Goal: Entertainment & Leisure: Consume media (video, audio)

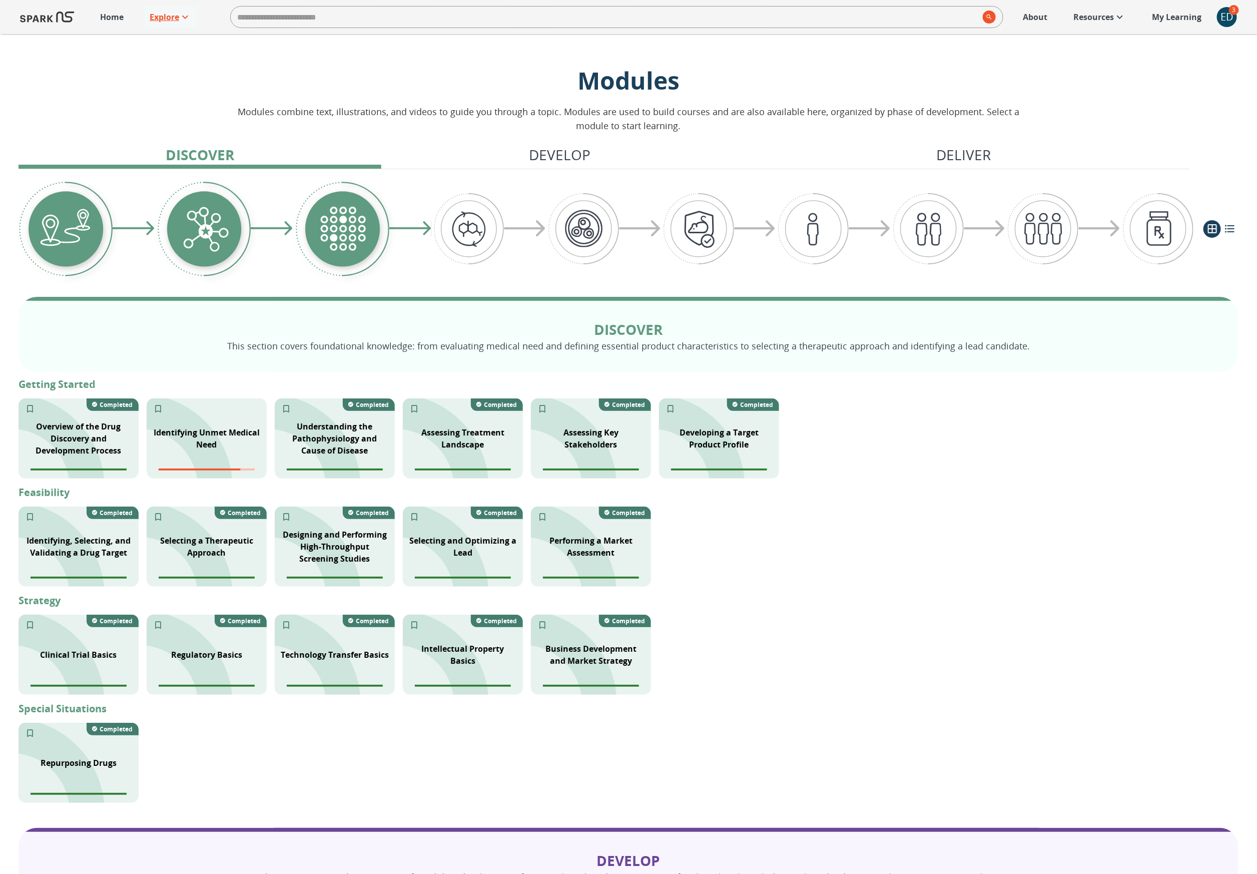
click at [167, 19] on p "Explore" at bounding box center [165, 17] width 30 height 12
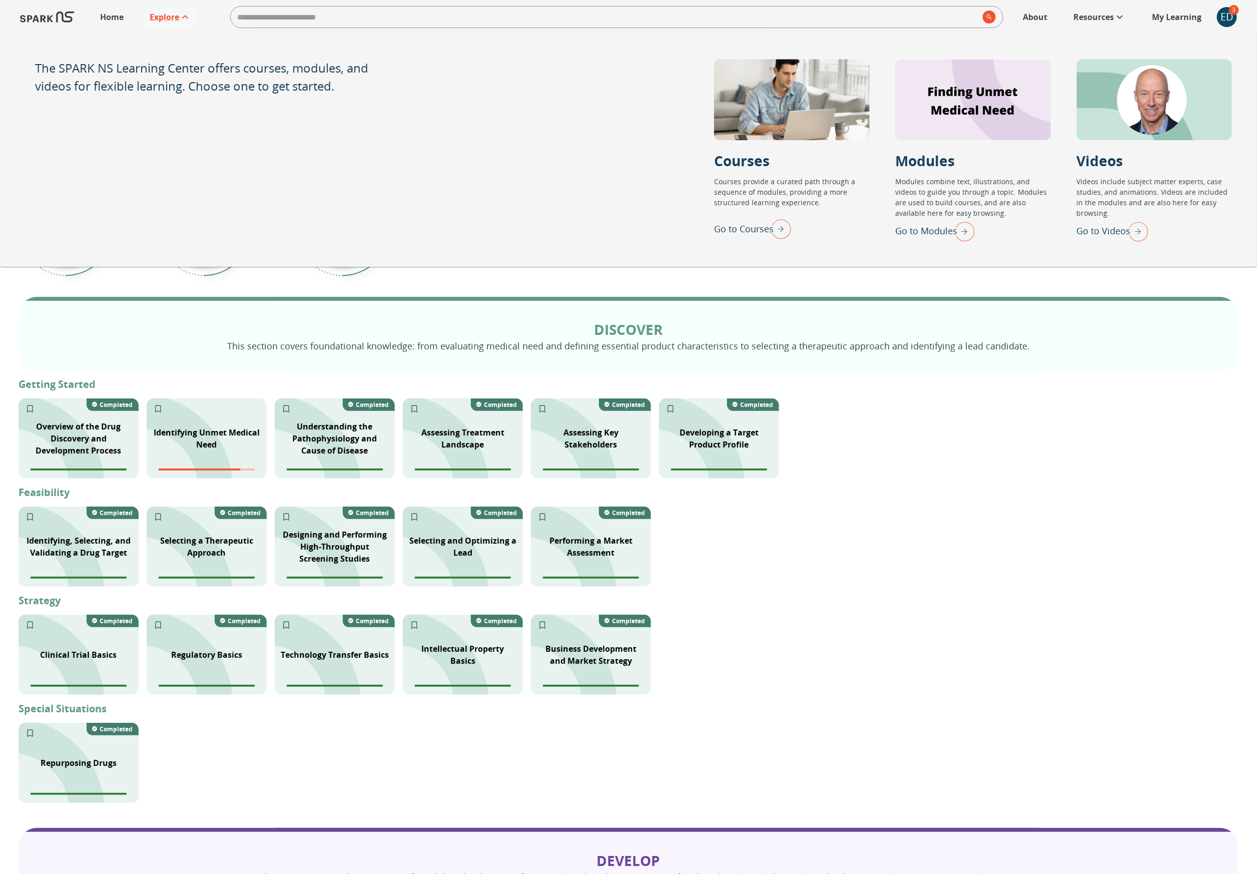
click at [1090, 232] on p "Go to Videos" at bounding box center [1104, 231] width 54 height 14
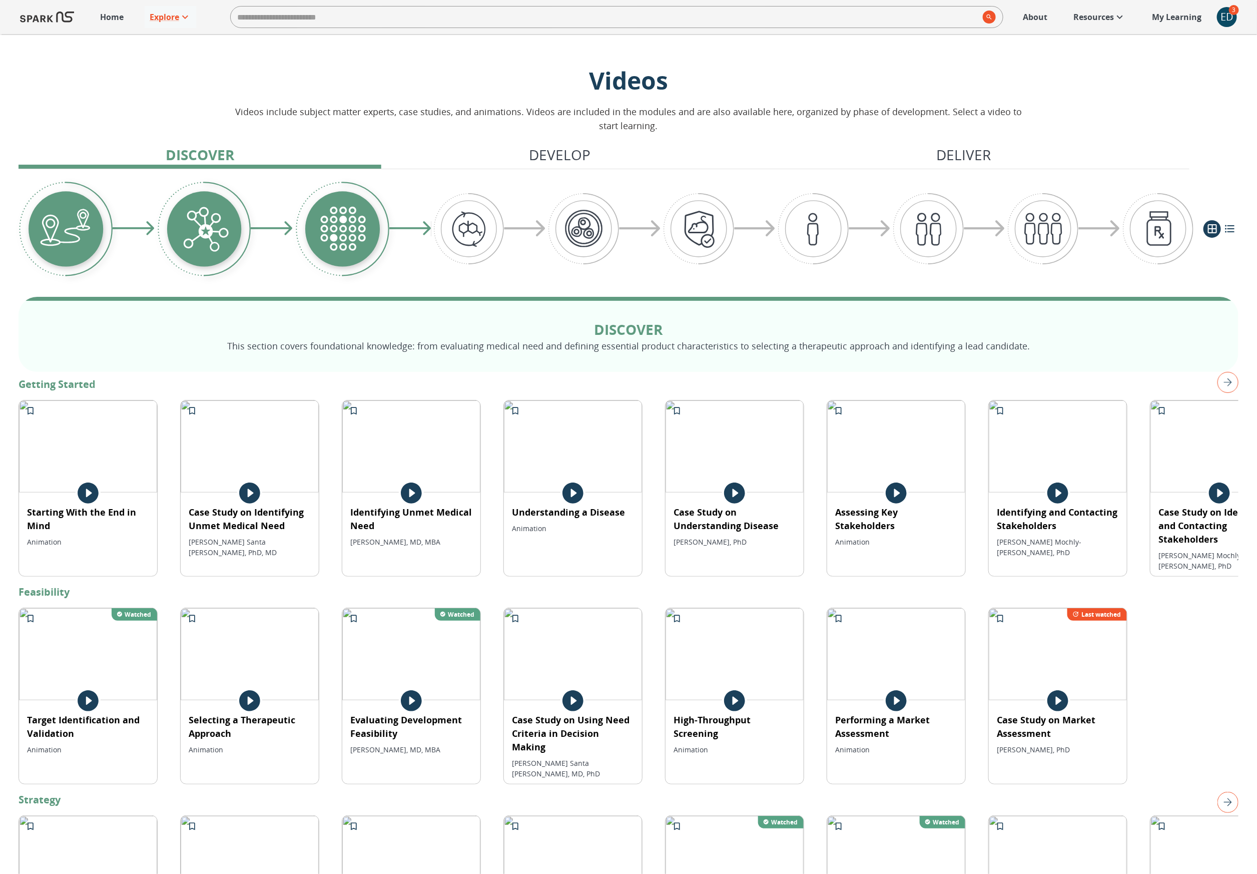
click at [87, 495] on icon at bounding box center [88, 492] width 25 height 25
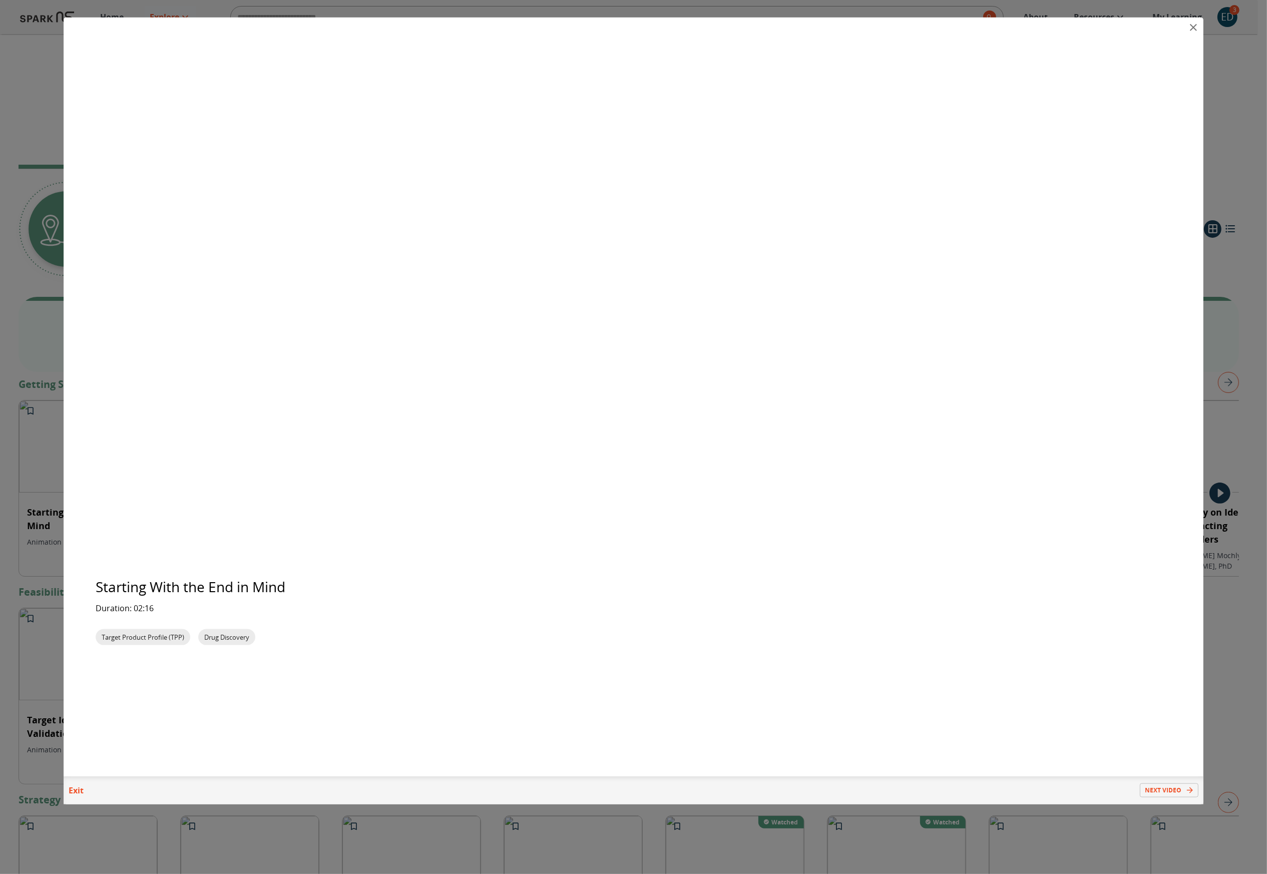
click at [71, 790] on p "Exit" at bounding box center [76, 790] width 25 height 12
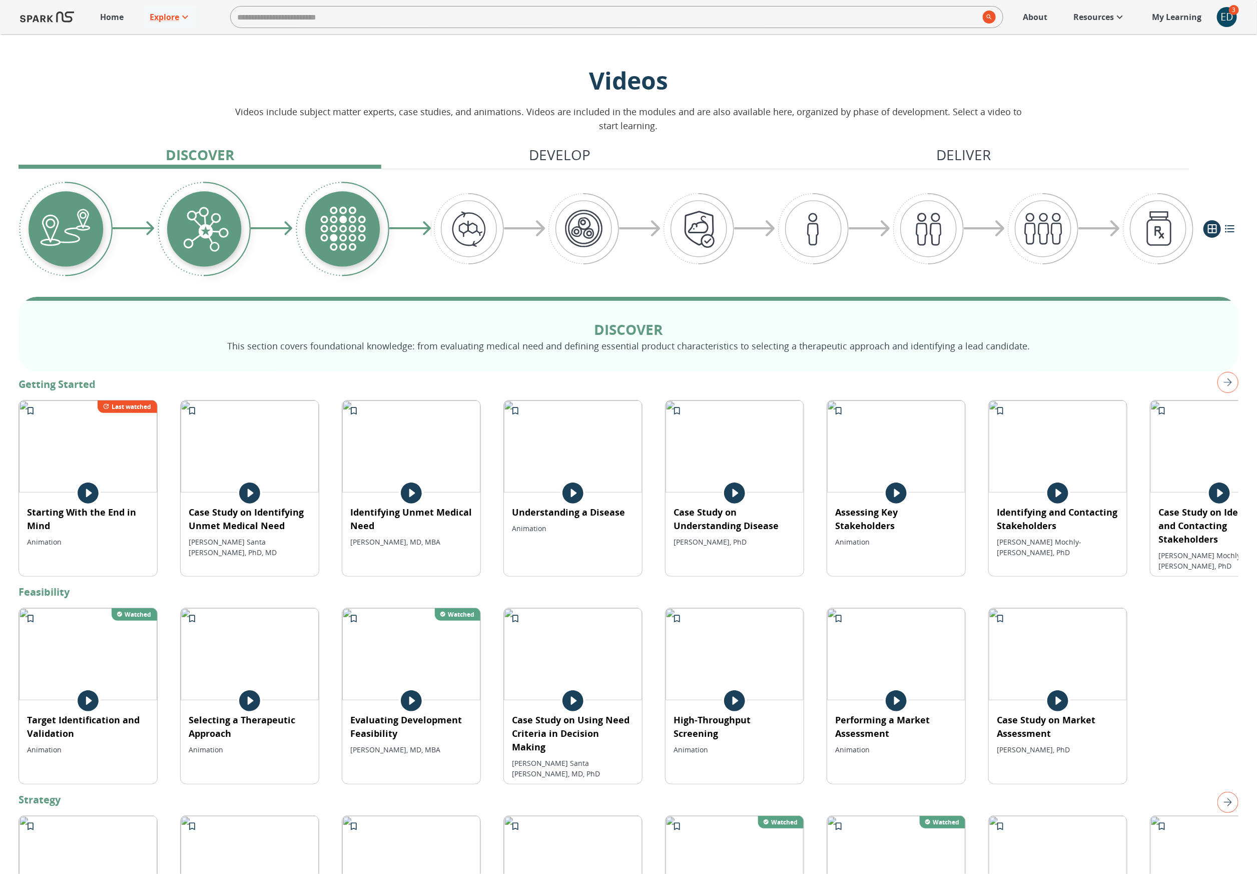
click at [157, 484] on div at bounding box center [88, 492] width 138 height 25
